Goal: Task Accomplishment & Management: Use online tool/utility

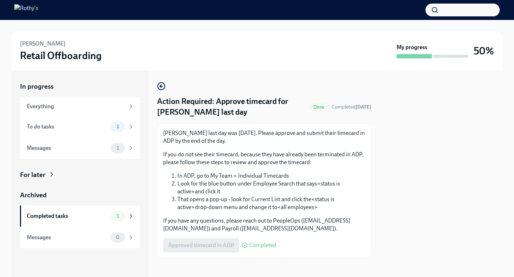
click at [328, 107] on span "Done" at bounding box center [319, 106] width 20 height 5
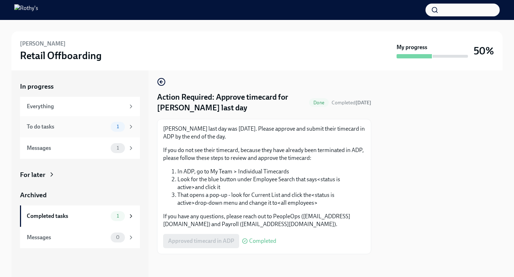
click at [81, 127] on div "To do tasks" at bounding box center [67, 127] width 81 height 8
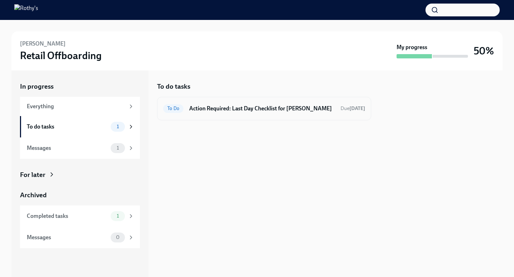
click at [206, 110] on h6 "Action Required: Last Day Checklist for [PERSON_NAME]" at bounding box center [262, 109] width 146 height 8
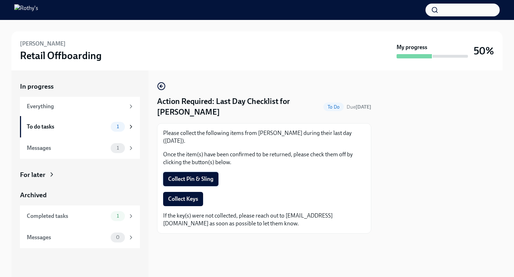
click at [203, 178] on span "Collect Pin & Sling" at bounding box center [190, 179] width 45 height 7
click at [187, 201] on span "Collect Keys" at bounding box center [183, 199] width 30 height 7
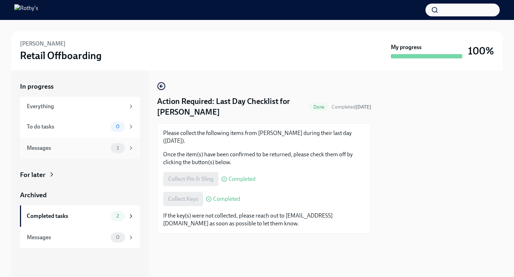
click at [95, 148] on div "Messages" at bounding box center [67, 148] width 81 height 8
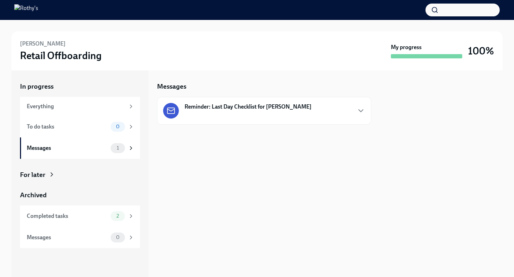
click at [250, 114] on div "Reminder: Last Day Checklist for [PERSON_NAME]" at bounding box center [237, 111] width 148 height 16
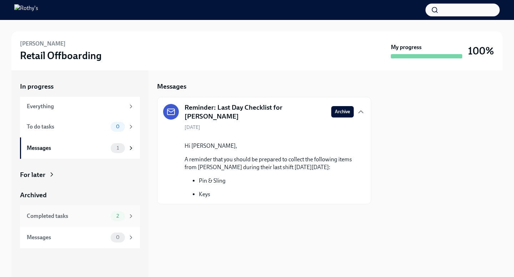
click at [75, 215] on div "Completed tasks" at bounding box center [67, 217] width 81 height 8
